Goal: Transaction & Acquisition: Purchase product/service

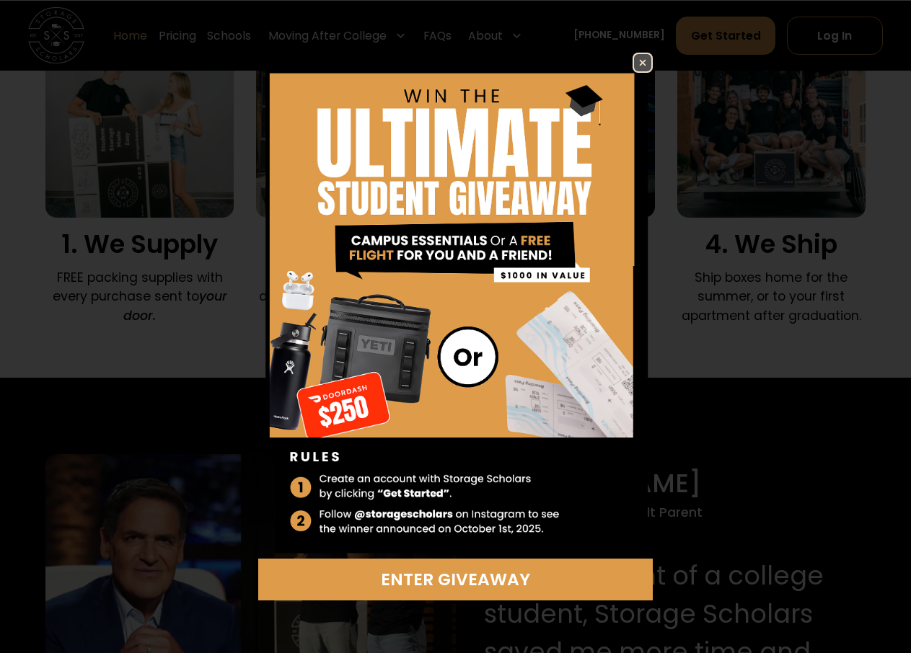
scroll to position [1013, 0]
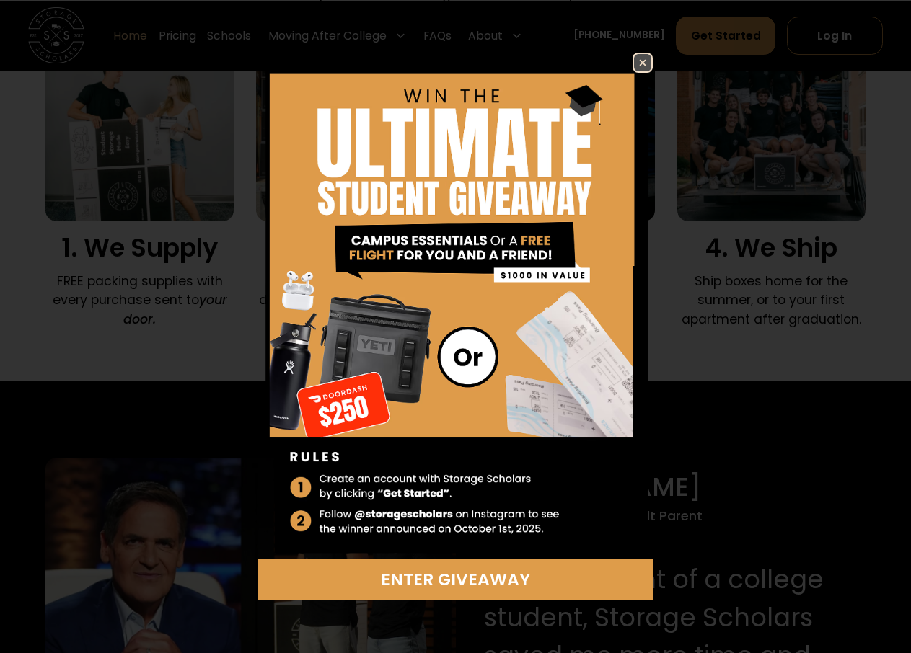
click at [642, 58] on img at bounding box center [642, 62] width 17 height 17
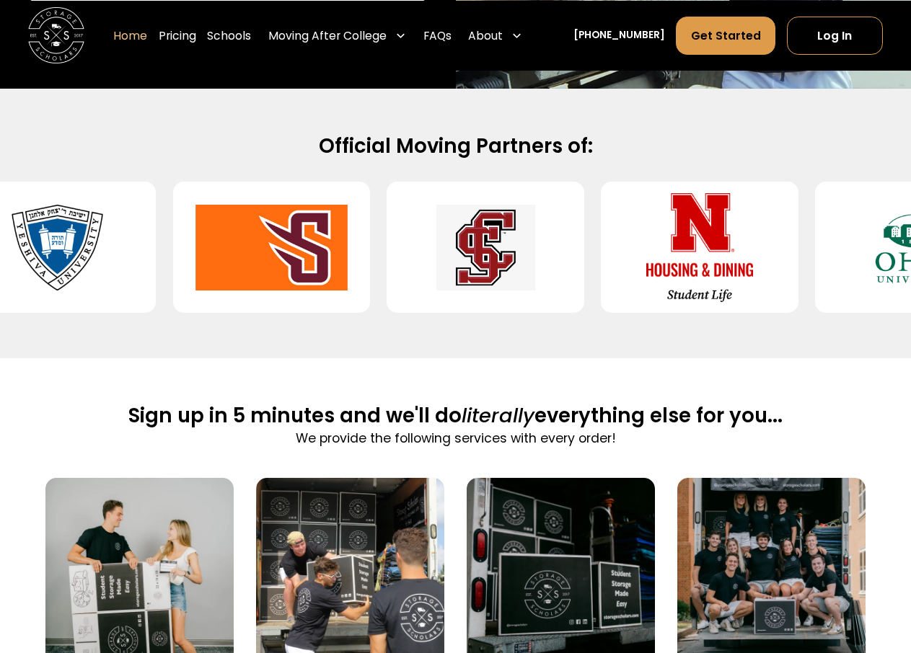
scroll to position [566, 0]
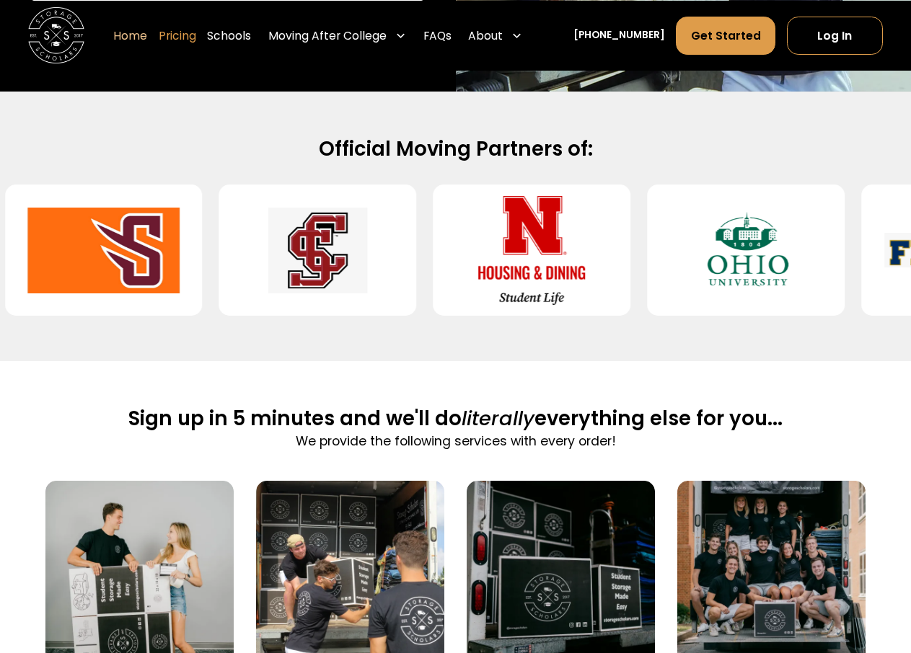
click at [196, 39] on link "Pricing" at bounding box center [178, 36] width 38 height 40
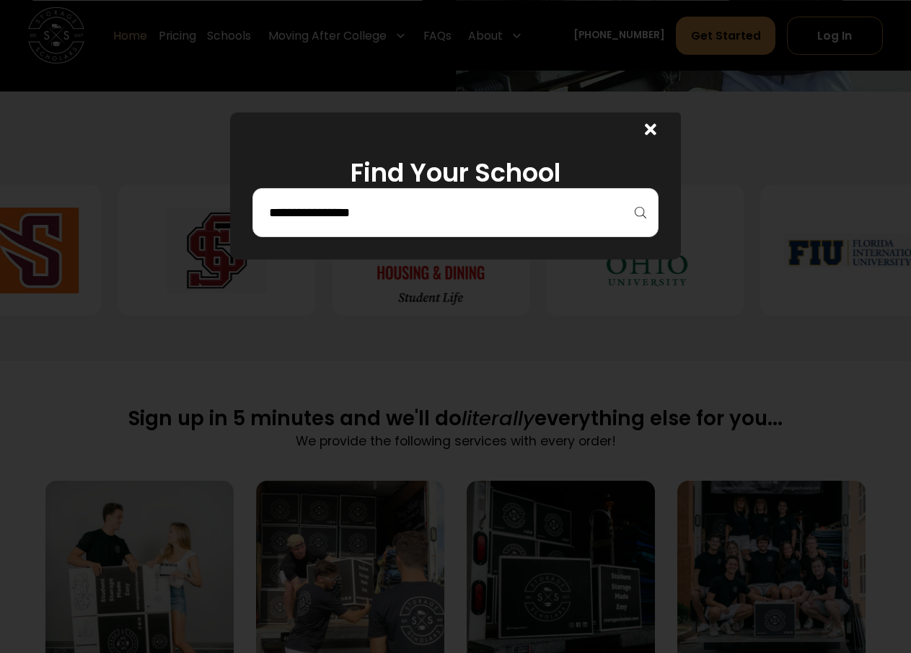
scroll to position [565, 0]
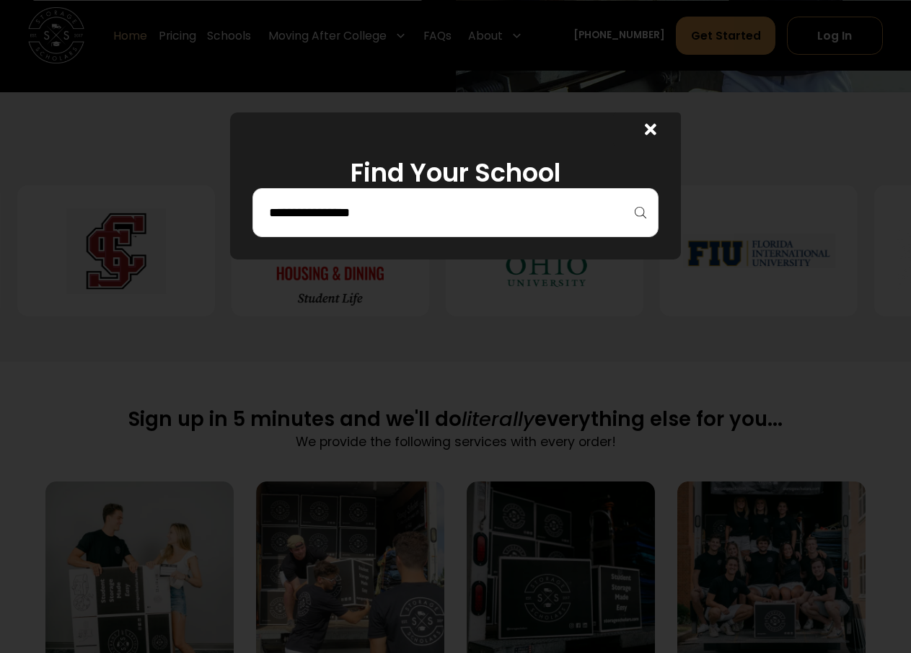
click at [378, 208] on input "search" at bounding box center [456, 213] width 376 height 25
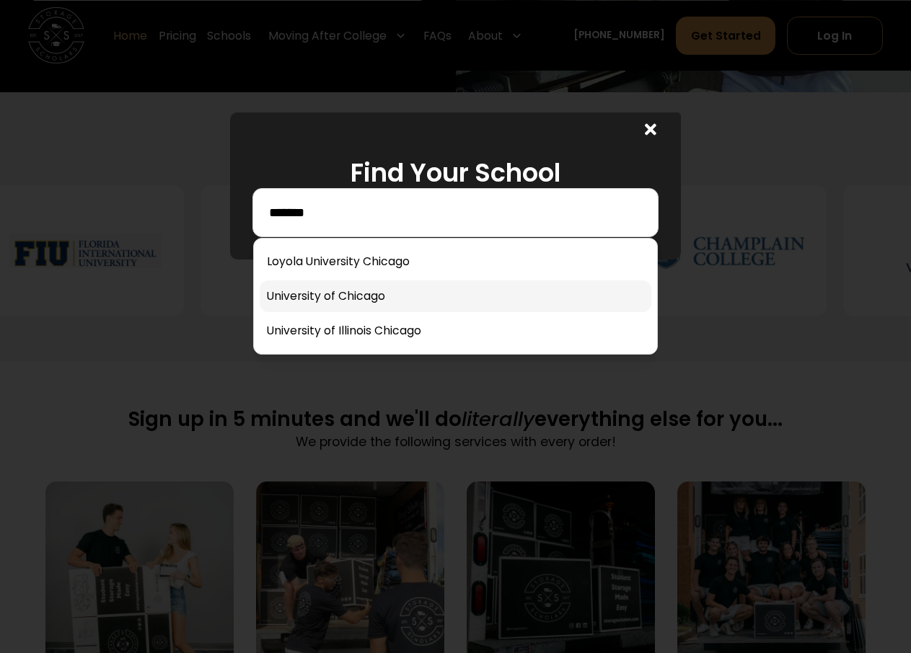
type input "*******"
click at [346, 289] on link at bounding box center [456, 297] width 392 height 32
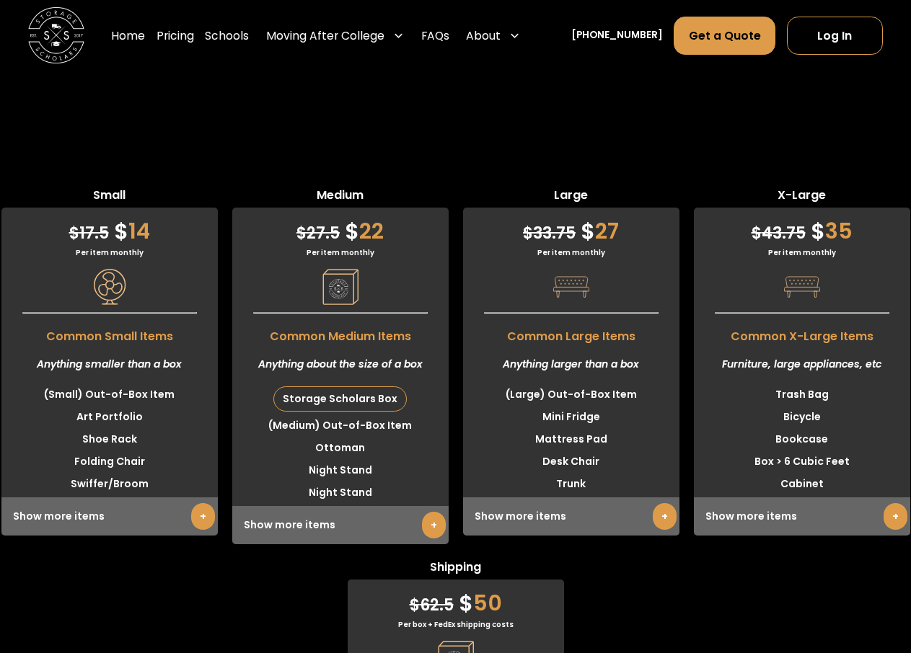
scroll to position [3971, 0]
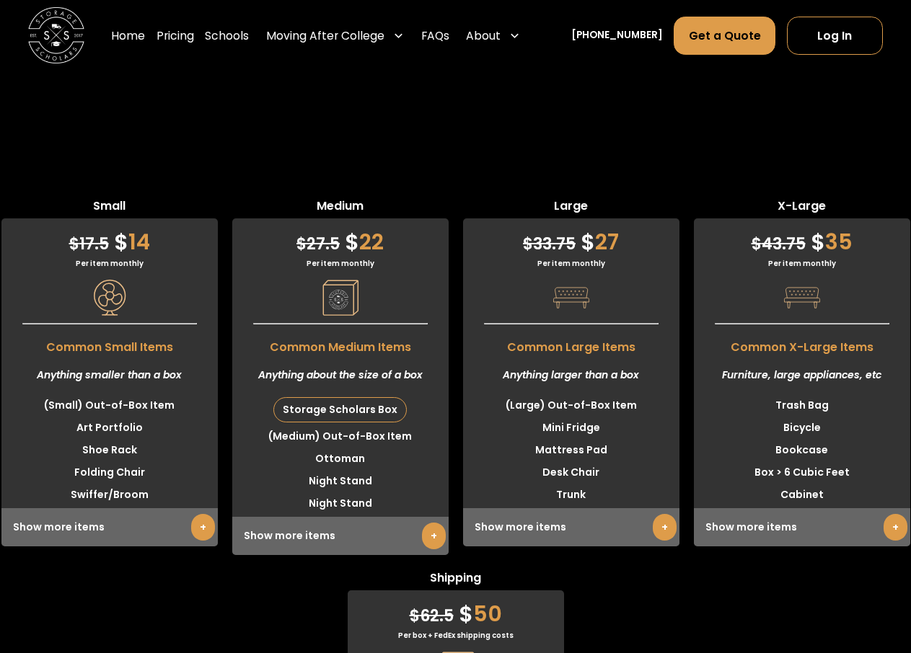
click at [331, 398] on div "Storage Scholars Box" at bounding box center [340, 410] width 132 height 24
click at [364, 398] on div "Storage Scholars Box" at bounding box center [340, 410] width 132 height 24
click at [426, 523] on link "+" at bounding box center [434, 536] width 24 height 27
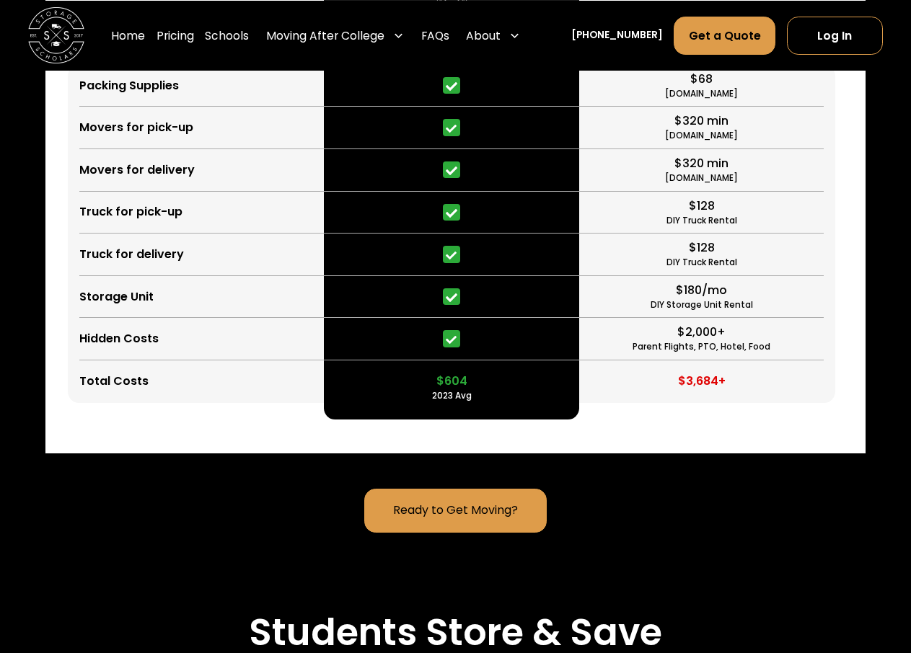
scroll to position [3378, 0]
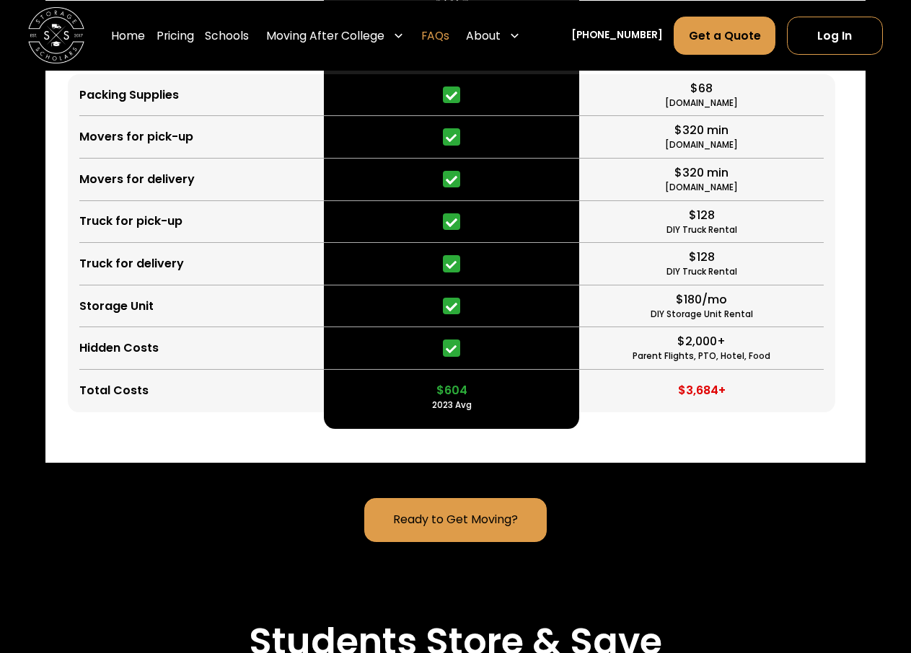
click at [449, 34] on link "FAQs" at bounding box center [435, 36] width 28 height 40
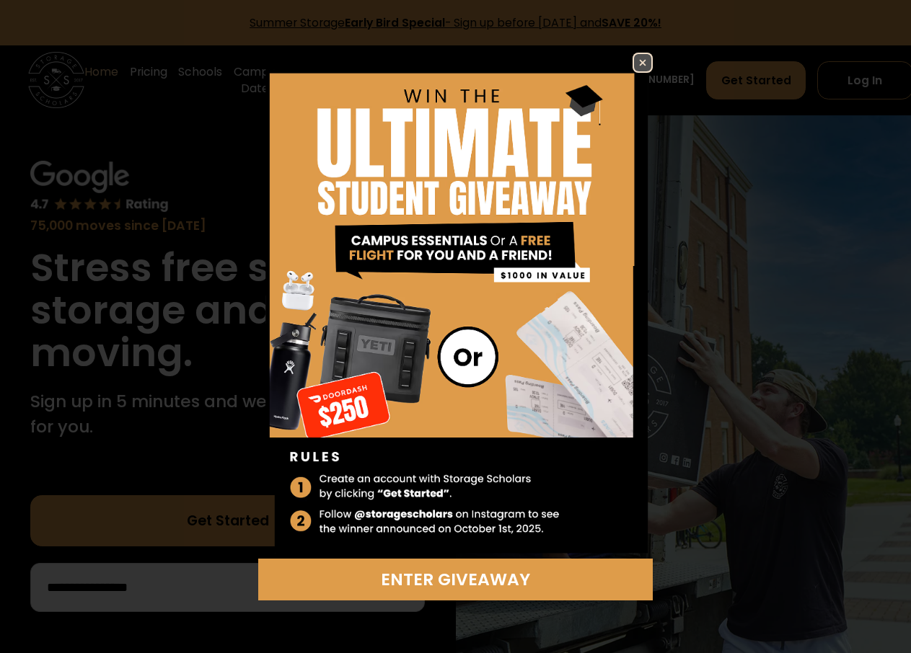
click at [644, 65] on img at bounding box center [642, 62] width 17 height 17
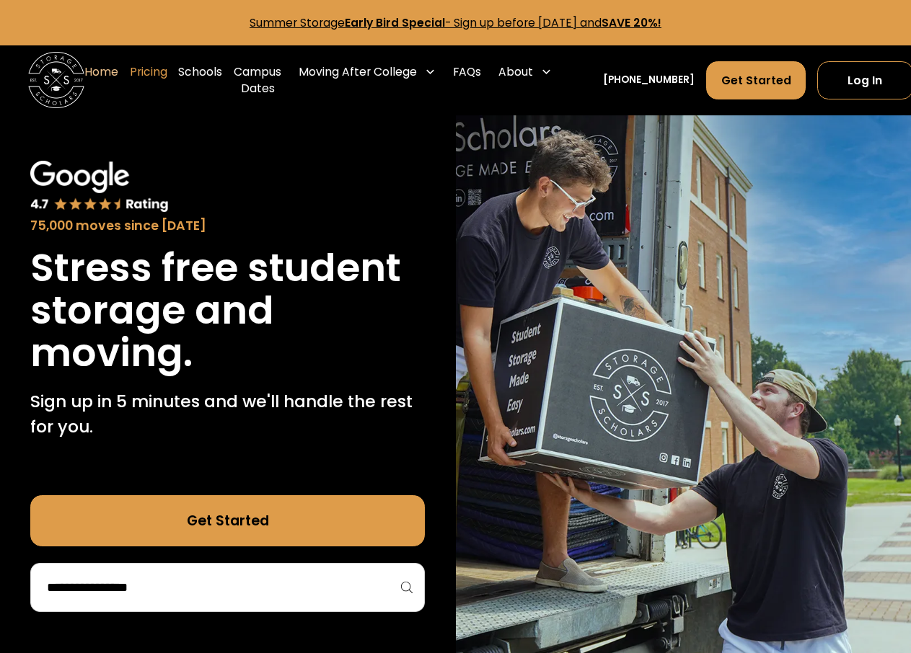
click at [142, 67] on link "Pricing" at bounding box center [149, 80] width 38 height 56
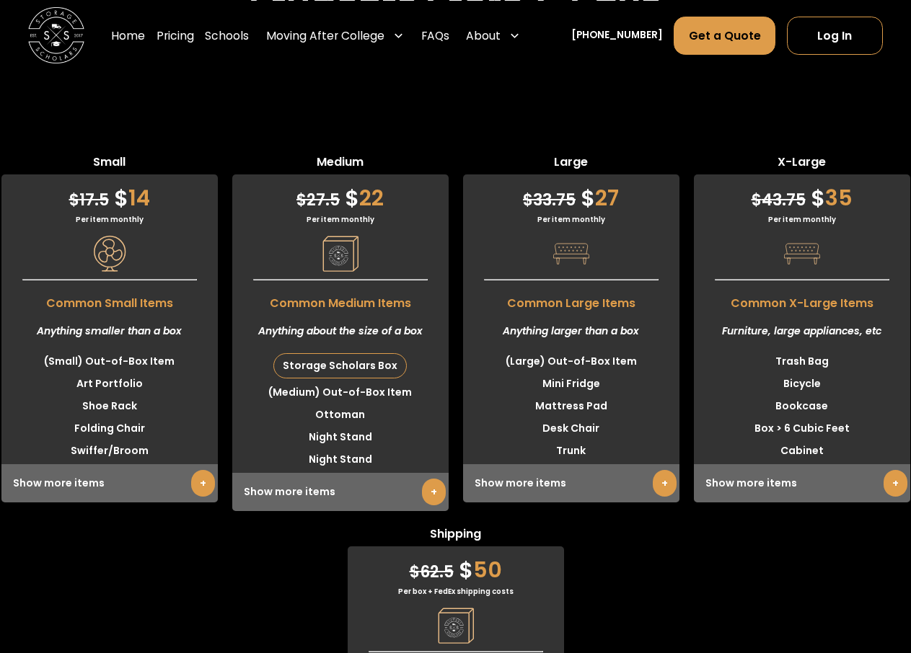
scroll to position [4014, 0]
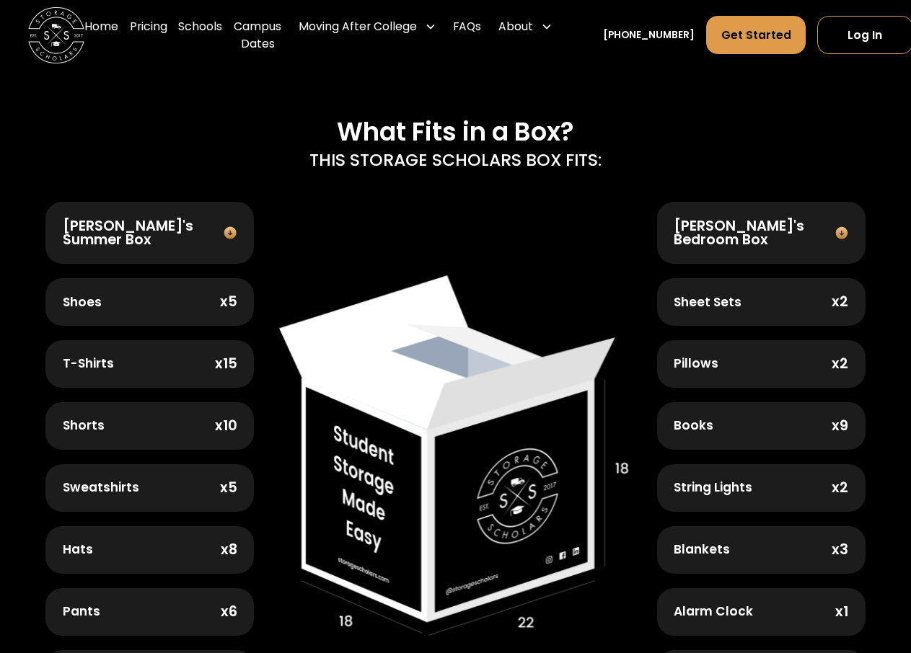
scroll to position [450, 0]
